Goal: Complete application form

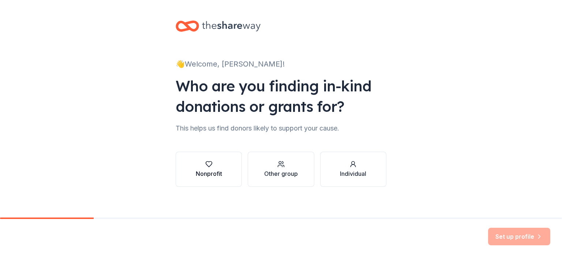
click at [209, 164] on icon "button" at bounding box center [208, 164] width 7 height 7
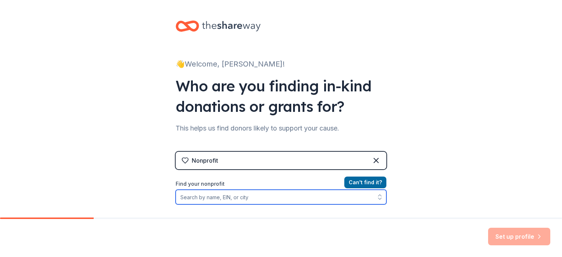
click at [248, 196] on input "Find your nonprofit" at bounding box center [281, 197] width 211 height 15
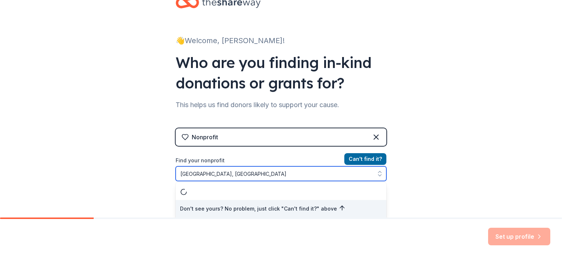
type input "[GEOGRAPHIC_DATA], [US_STATE]"
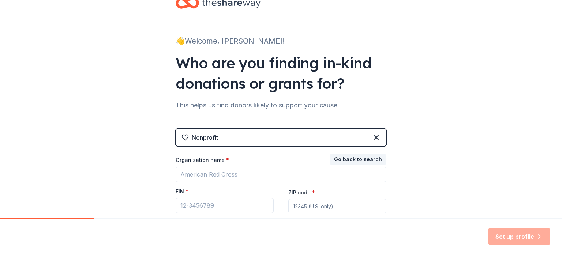
scroll to position [20, 0]
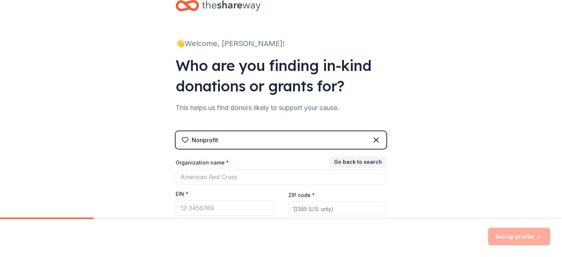
click at [192, 138] on div "Nonprofit" at bounding box center [205, 140] width 26 height 9
click at [212, 140] on div "Nonprofit" at bounding box center [205, 140] width 26 height 9
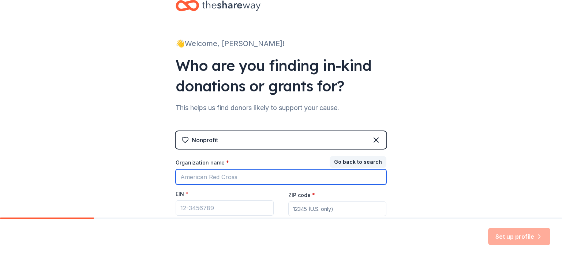
click at [202, 180] on input "Organization name *" at bounding box center [281, 176] width 211 height 15
type input "girl scouts of black diamond"
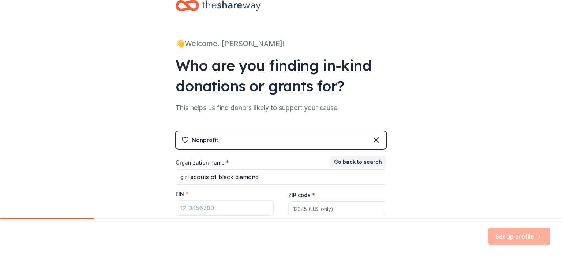
click at [306, 208] on input "ZIP code *" at bounding box center [337, 209] width 98 height 15
type input "45701"
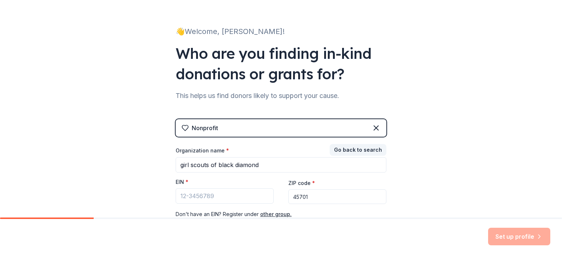
scroll to position [0, 0]
